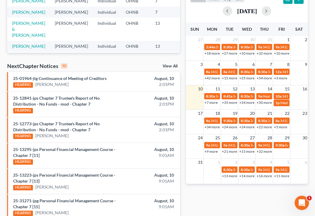
scroll to position [148, 0]
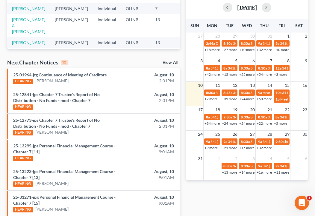
click at [213, 99] on link "+7 more" at bounding box center [210, 99] width 13 height 4
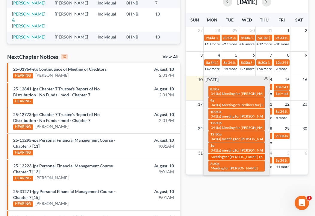
scroll to position [154, 0]
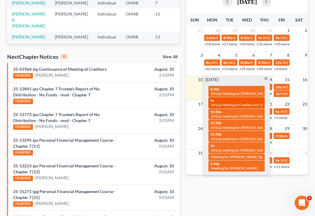
click at [225, 103] on span "341(a) Meeting of Creditors for [PERSON_NAME]" at bounding box center [248, 105] width 77 height 4
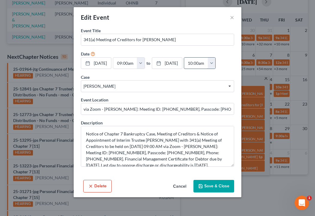
scroll to position [0, 0]
click at [225, 16] on button "×" at bounding box center [232, 17] width 4 height 7
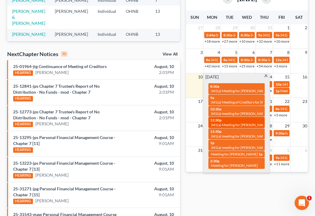
scroll to position [157, 0]
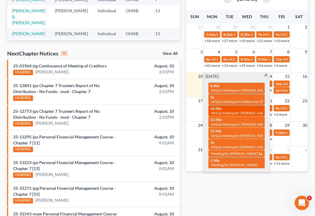
click at [224, 109] on div "10:30a 341(a) meeting for [PERSON_NAME]" at bounding box center [236, 110] width 53 height 9
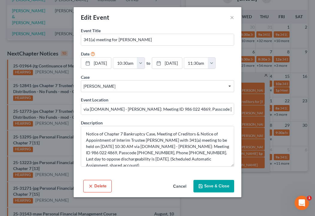
scroll to position [0, 0]
click at [225, 16] on button "×" at bounding box center [232, 17] width 4 height 7
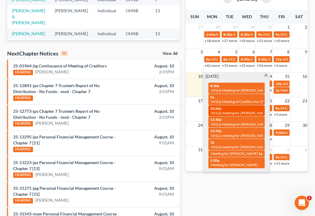
scroll to position [157, 0]
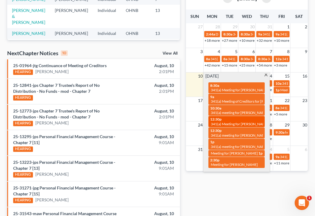
click at [225, 123] on span "341(a) Meeting for [PERSON_NAME]" at bounding box center [239, 124] width 58 height 4
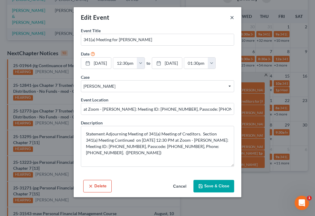
click at [225, 17] on button "×" at bounding box center [232, 17] width 4 height 7
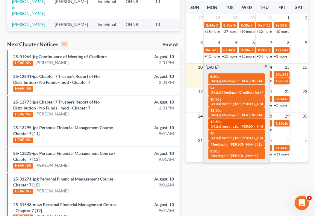
scroll to position [166, 0]
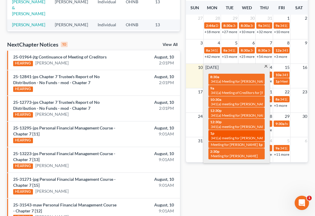
click at [225, 133] on div "1p 341(a) meeting for [PERSON_NAME]" at bounding box center [236, 135] width 53 height 9
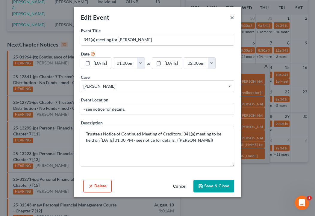
click at [225, 17] on button "×" at bounding box center [232, 17] width 4 height 7
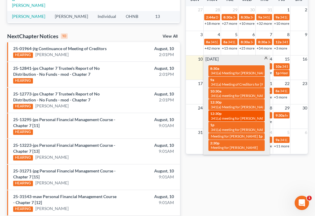
scroll to position [175, 0]
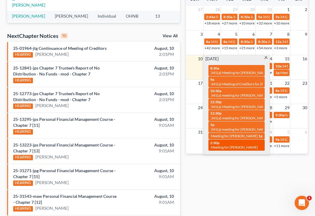
click at [224, 145] on span "Meeting for [PERSON_NAME]" at bounding box center [233, 147] width 47 height 4
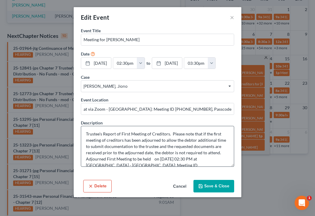
scroll to position [0, 0]
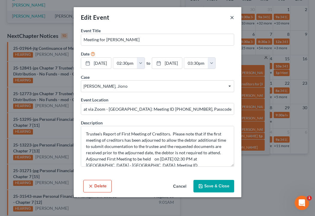
click at [225, 16] on button "×" at bounding box center [232, 17] width 4 height 7
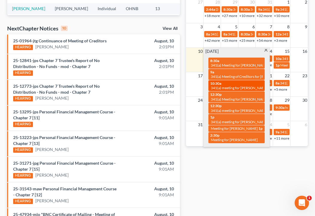
scroll to position [183, 0]
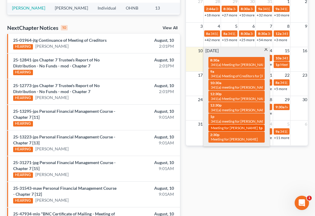
click at [225, 126] on span "Meeting for [PERSON_NAME]" at bounding box center [233, 128] width 47 height 4
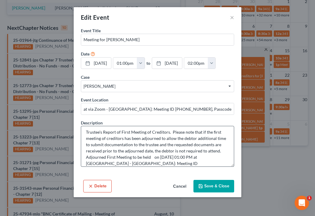
scroll to position [0, 0]
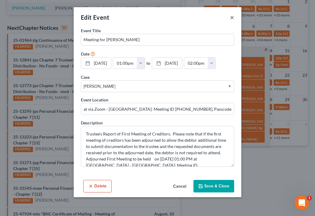
click at [225, 19] on button "×" at bounding box center [232, 17] width 4 height 7
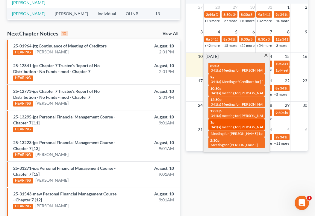
scroll to position [177, 0]
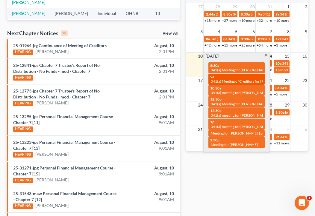
click at [225, 82] on span "341(a) Meeting of Creditors for [PERSON_NAME]" at bounding box center [248, 81] width 77 height 4
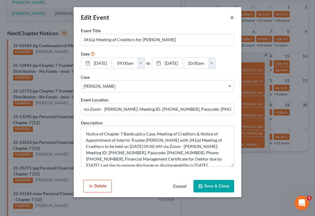
click at [225, 16] on button "×" at bounding box center [232, 17] width 4 height 7
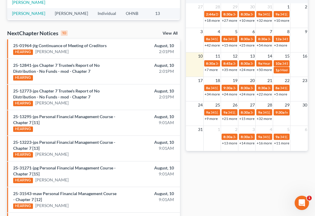
click at [225, 164] on div "Monthly Progress Bankruptcy Bankruptcy [DATE] [DATE] [DATE] [DATE] [DATE] [DATE…" at bounding box center [247, 76] width 128 height 423
click at [225, 68] on link "+35 more" at bounding box center [229, 70] width 15 height 4
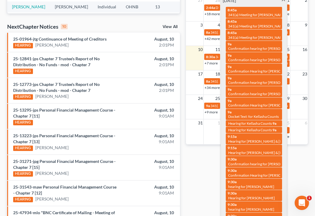
scroll to position [184, 0]
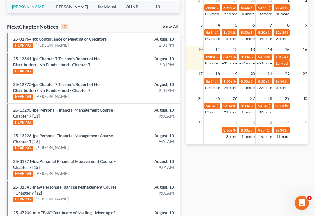
click at [206, 162] on div "Monthly Progress Bankruptcy Bankruptcy [DATE] [DATE] [DATE] [DATE] [DATE] [DATE…" at bounding box center [247, 69] width 128 height 423
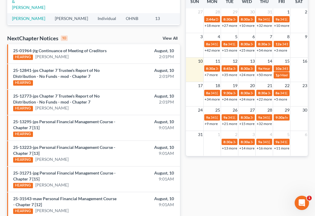
scroll to position [171, 0]
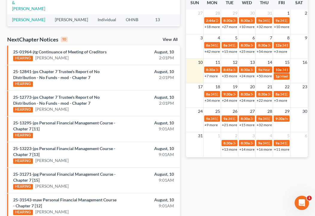
click at [225, 68] on div "10a 341(a) meeting for [PERSON_NAME]" at bounding box center [281, 70] width 12 height 4
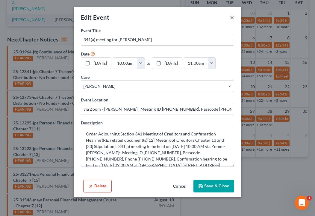
click at [225, 17] on button "×" at bounding box center [232, 17] width 4 height 7
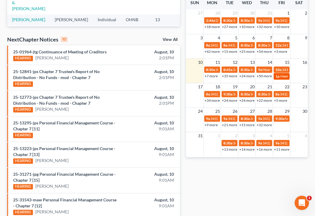
click at [225, 77] on span "Meeting for [PERSON_NAME]" at bounding box center [303, 76] width 47 height 4
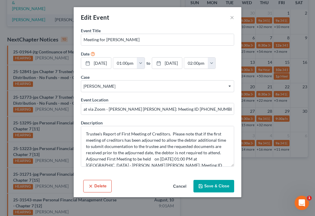
click at [225, 18] on div "Edit Event ×" at bounding box center [157, 17] width 167 height 20
click at [225, 17] on button "×" at bounding box center [232, 17] width 4 height 7
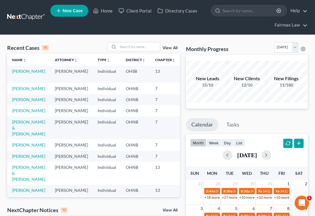
scroll to position [0, 0]
